Goal: Task Accomplishment & Management: Use online tool/utility

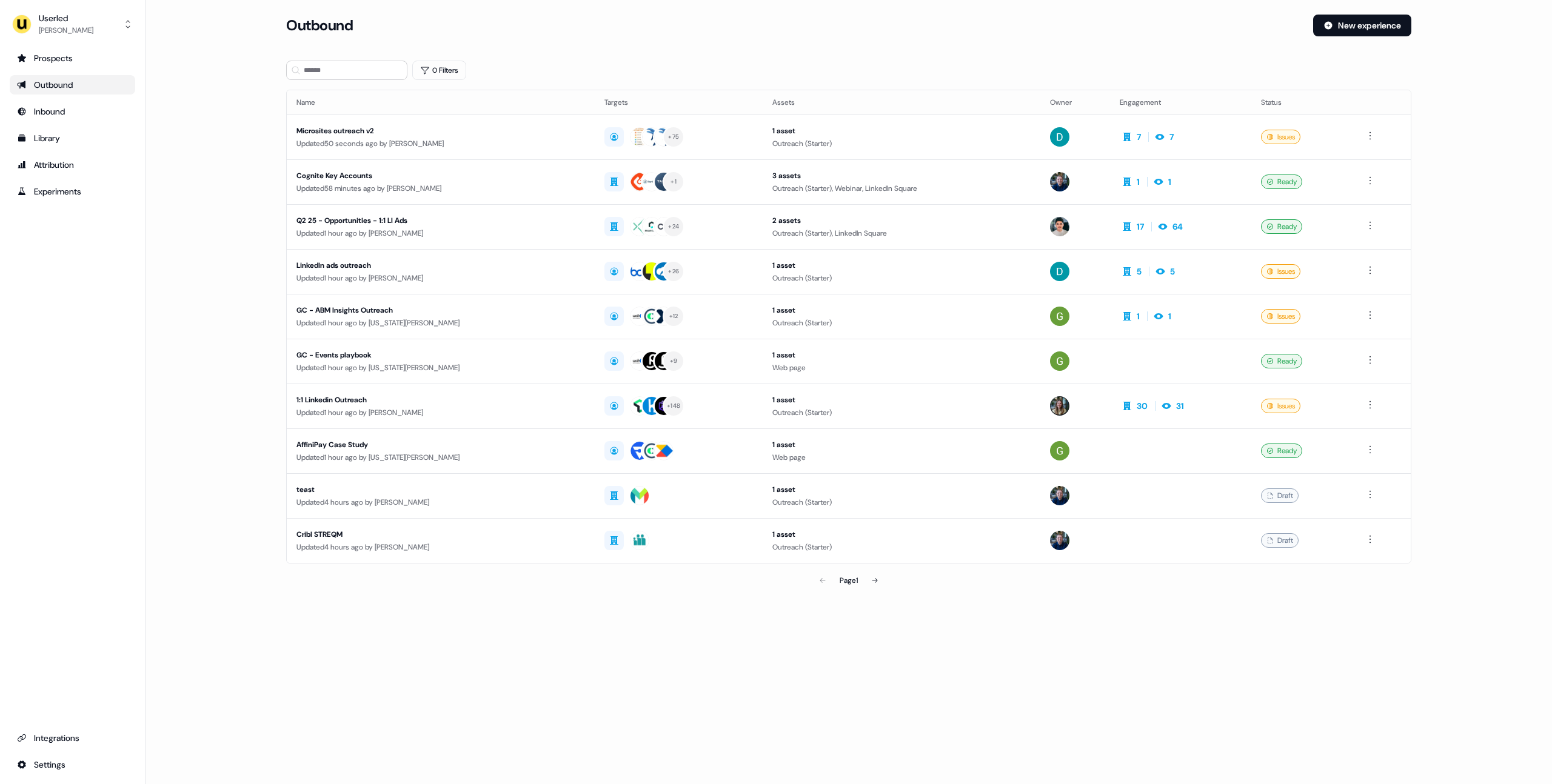
click at [230, 156] on main "Loading... Outbound New experience 0 Filters Name Targets Assets Owner Engageme…" at bounding box center [848, 321] width 1407 height 612
click at [226, 201] on main "Loading... Outbound New experience 0 Filters Name Targets Assets Owner Engageme…" at bounding box center [848, 321] width 1407 height 612
click at [211, 273] on main "Loading... Outbound New experience 0 Filters Name Targets Assets Owner Engageme…" at bounding box center [848, 321] width 1407 height 612
click at [224, 294] on main "Loading... Outbound New experience 0 Filters Name Targets Assets Owner Engageme…" at bounding box center [848, 321] width 1407 height 612
click at [221, 294] on main "Loading... Outbound New experience 0 Filters Name Targets Assets Owner Engageme…" at bounding box center [848, 321] width 1407 height 612
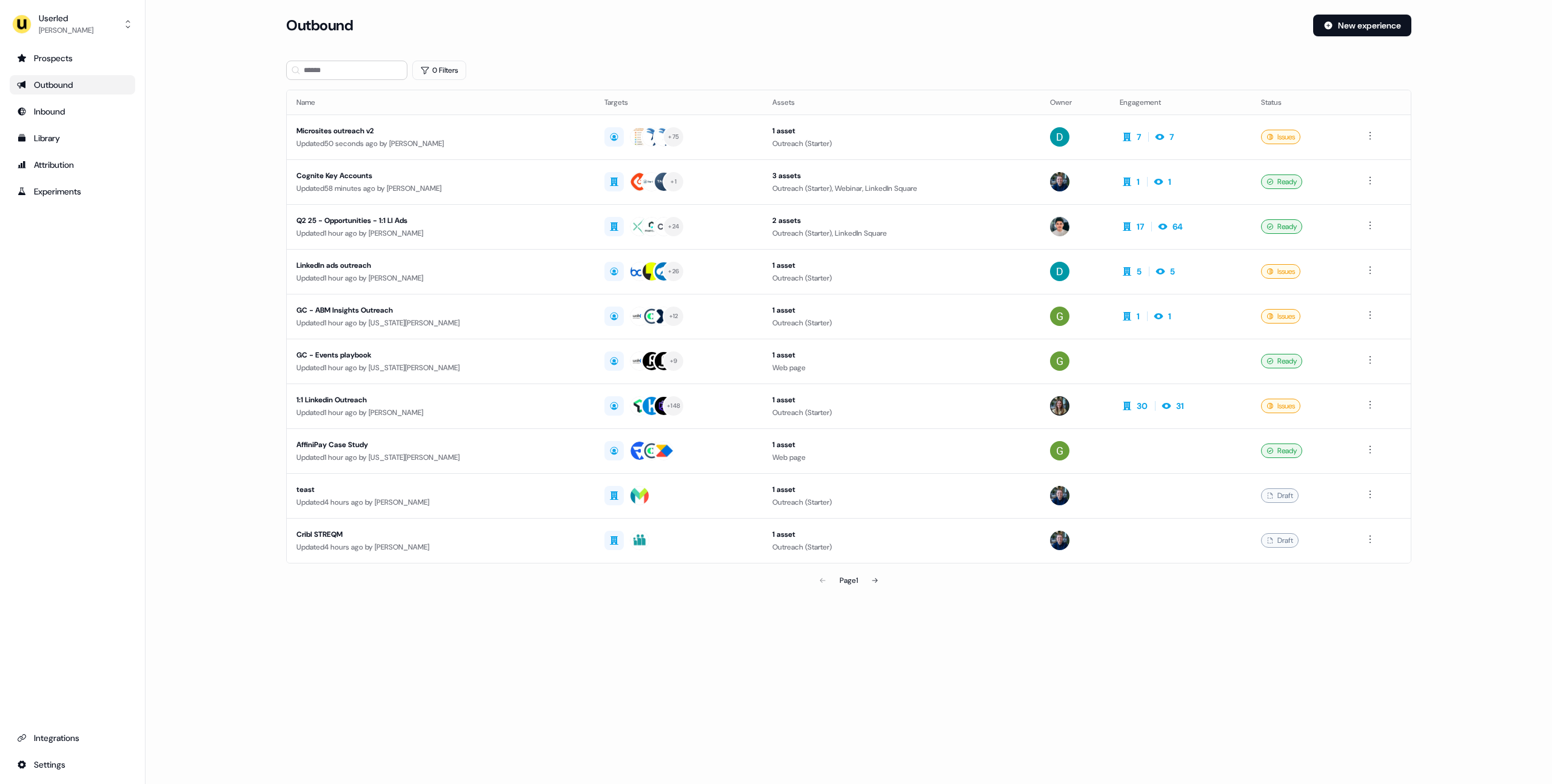
click at [218, 294] on main "Loading... Outbound New experience 0 Filters Name Targets Assets Owner Engageme…" at bounding box center [848, 321] width 1407 height 612
click at [216, 84] on main "Loading... Outbound New experience 0 Filters Name Targets Assets Owner Engageme…" at bounding box center [848, 321] width 1407 height 612
click at [81, 20] on div "Userled" at bounding box center [67, 18] width 55 height 12
click at [96, 62] on div "Impersonate (Admin)" at bounding box center [72, 57] width 115 height 22
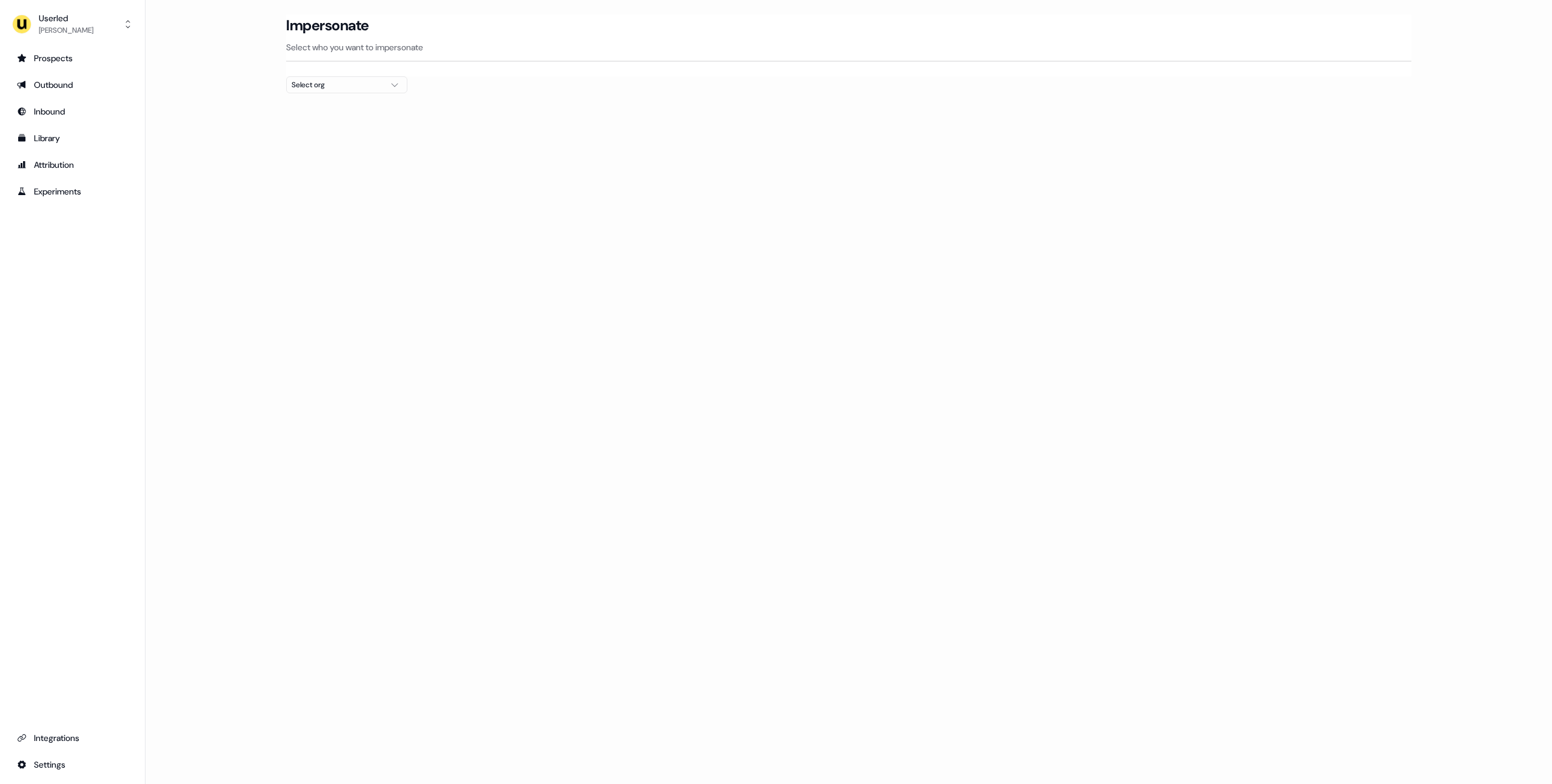
click at [221, 88] on main "Loading... Impersonate Select who you want to impersonate Select org" at bounding box center [848, 76] width 1407 height 123
click at [318, 88] on div "Select org" at bounding box center [337, 84] width 91 height 12
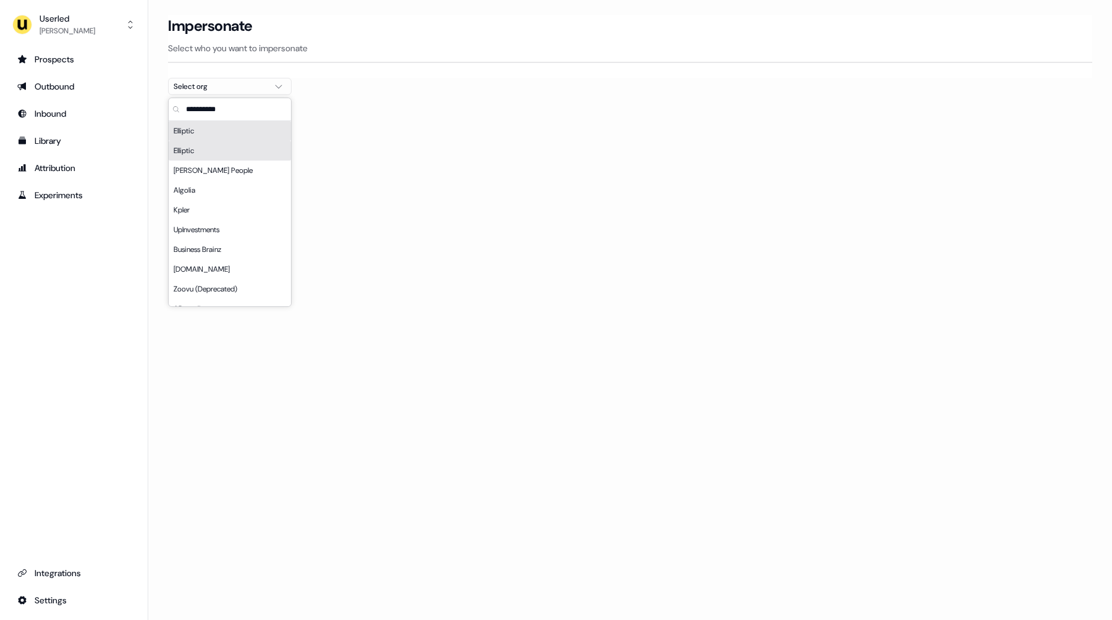
click at [440, 320] on div "Loading... Impersonate Select who you want to impersonate Select org" at bounding box center [629, 310] width 963 height 620
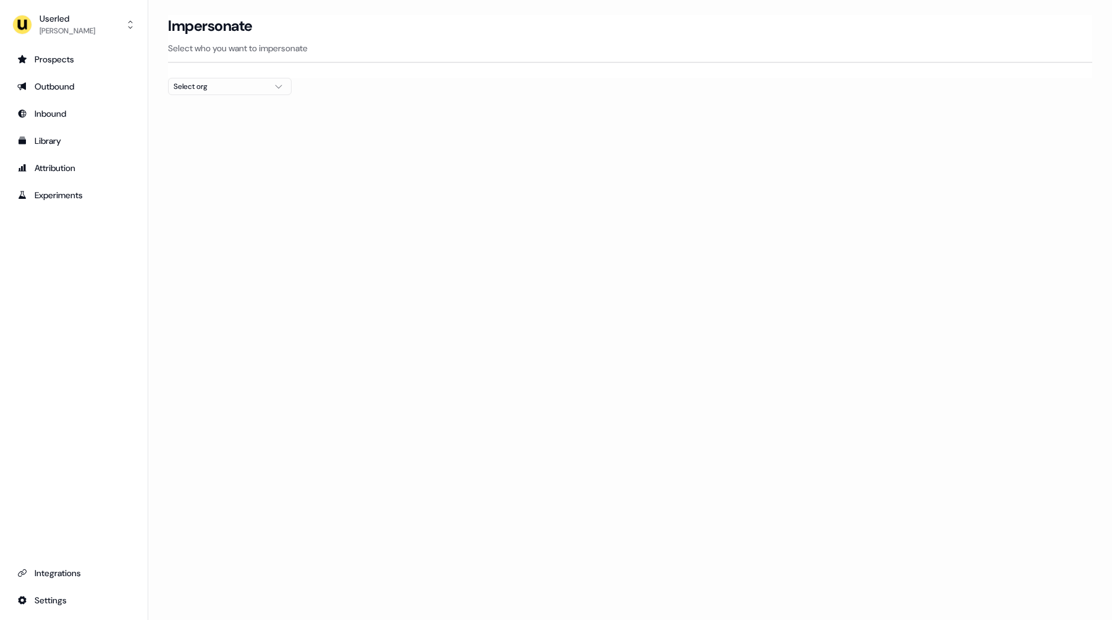
click at [71, 239] on div "Prospects Outbound Inbound Library Attribution Experiments Integrations Settings" at bounding box center [74, 329] width 128 height 561
click at [77, 25] on div "[PERSON_NAME]" at bounding box center [68, 31] width 56 height 12
click at [82, 59] on div "Impersonate (Admin)" at bounding box center [73, 58] width 117 height 22
click at [207, 88] on div "Select org" at bounding box center [220, 86] width 93 height 12
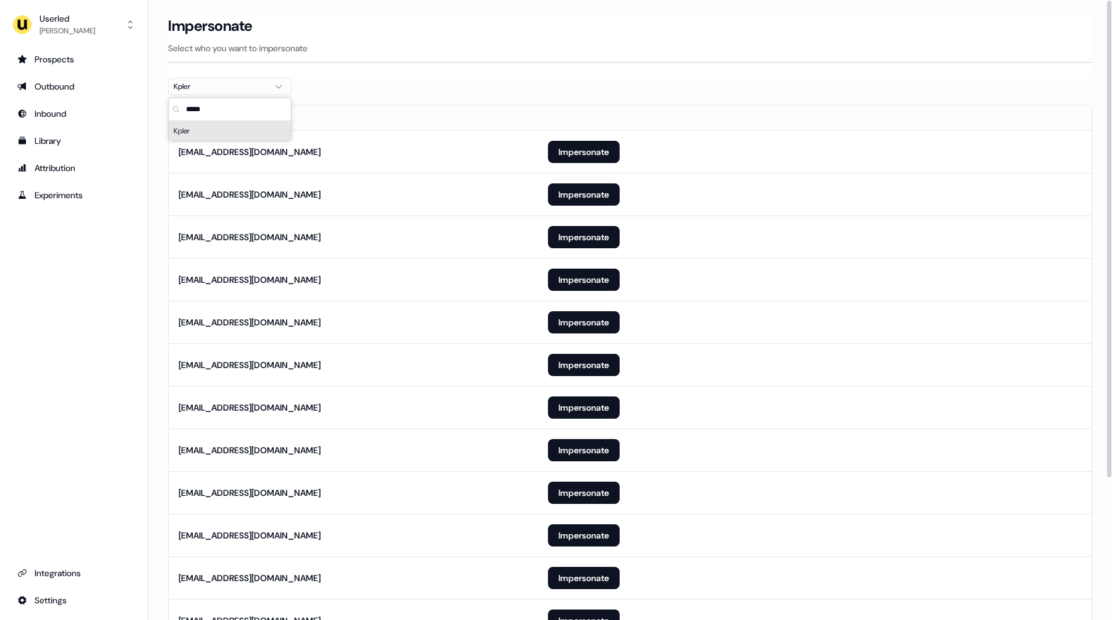
type input "*****"
click at [472, 87] on section "Loading... Impersonate Select who you want to impersonate Kpler Email [EMAIL_AD…" at bounding box center [629, 410] width 963 height 790
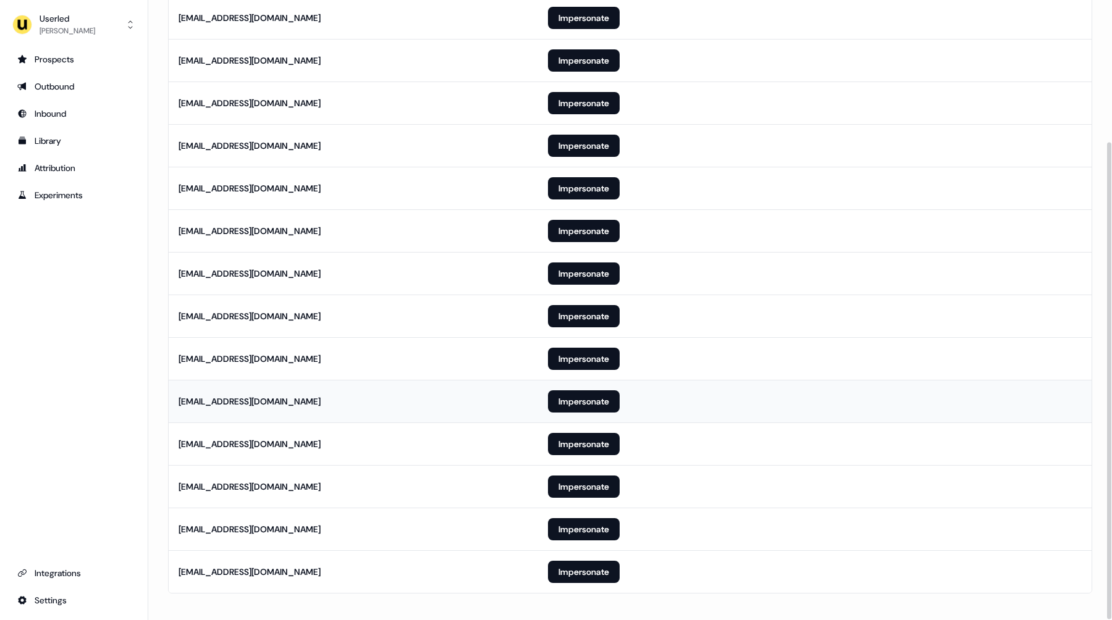
scroll to position [184, 0]
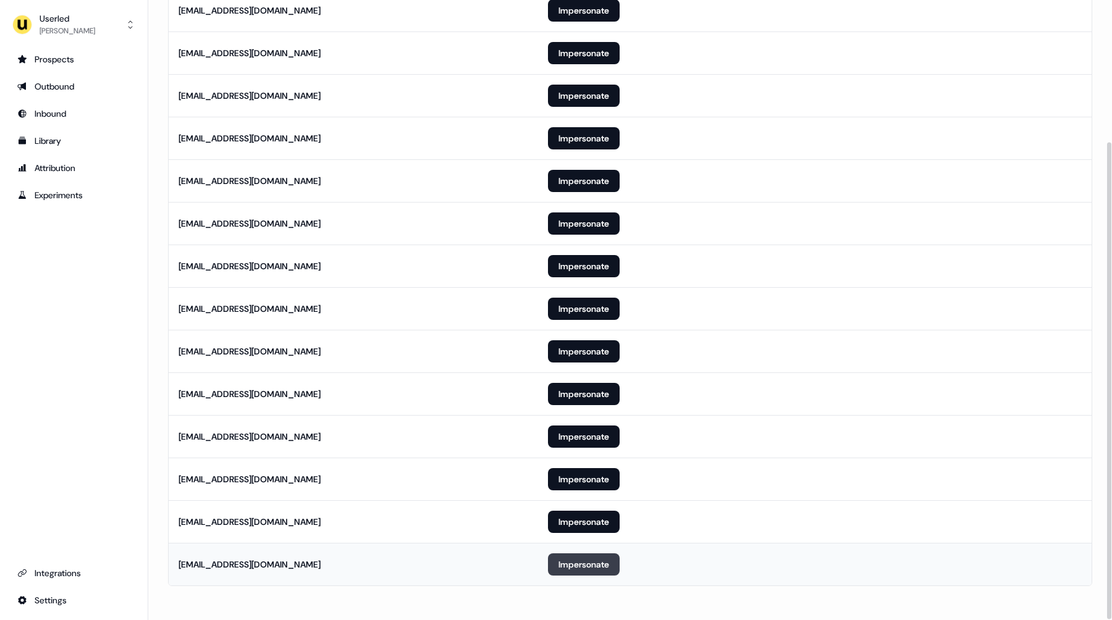
click at [587, 564] on button "Impersonate" at bounding box center [584, 564] width 72 height 22
